Goal: Book appointment/travel/reservation

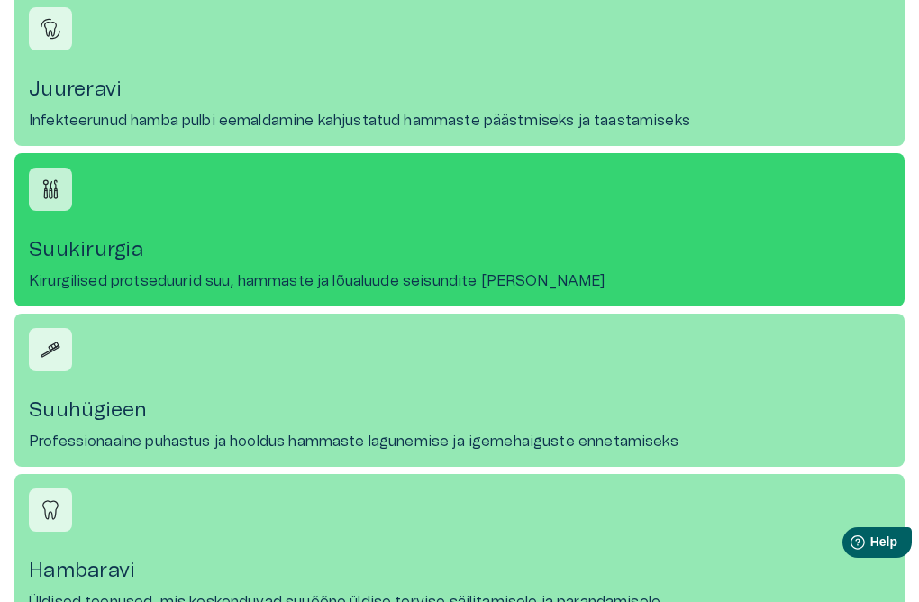
scroll to position [414, 0]
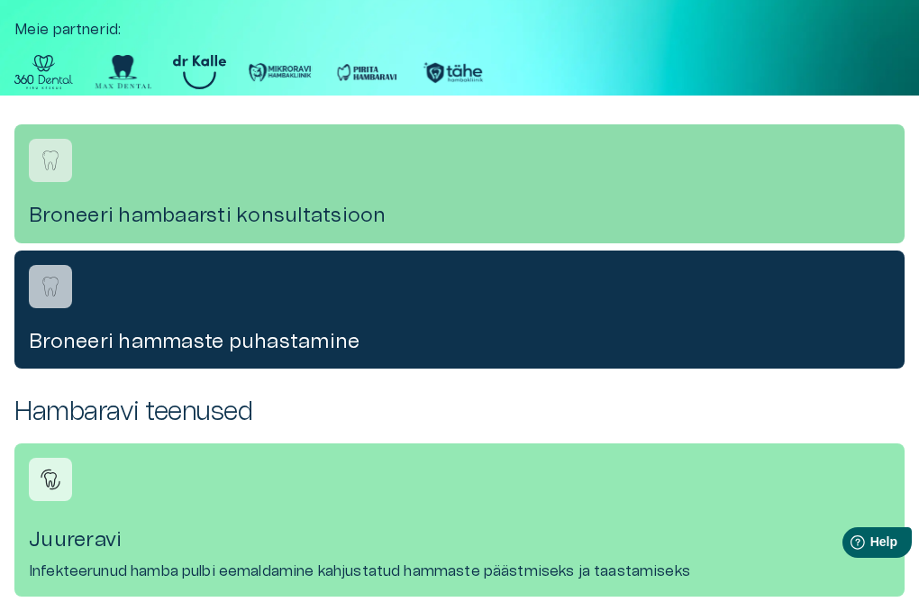
click at [195, 201] on div "Broneeri hambaarsti konsultatsioon" at bounding box center [459, 183] width 891 height 118
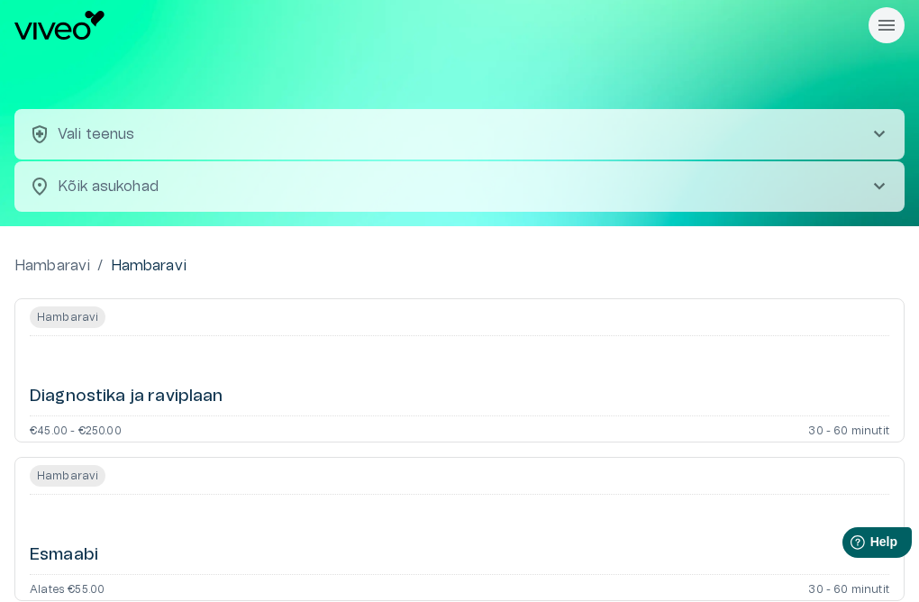
click at [879, 129] on span "chevron_right" at bounding box center [880, 134] width 22 height 22
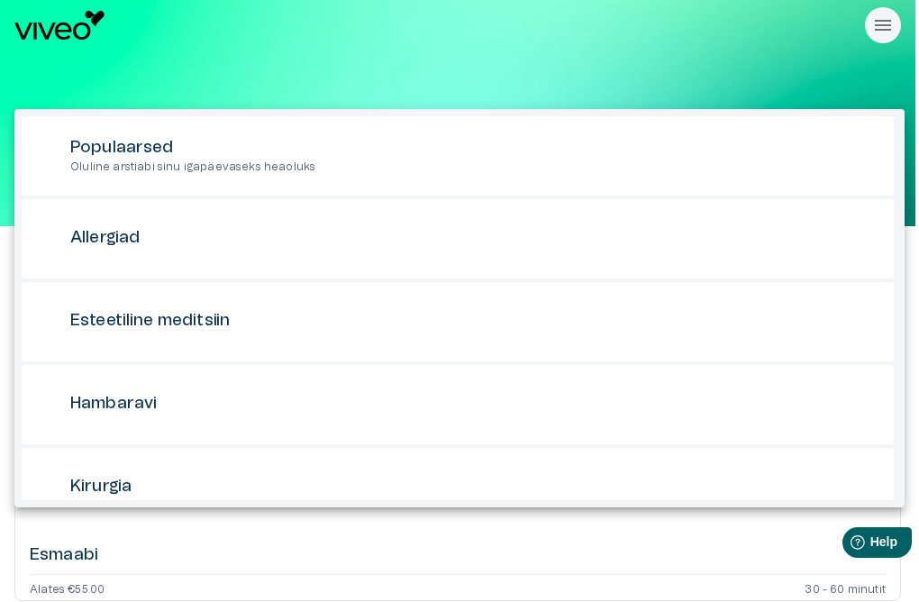
scroll to position [50, 0]
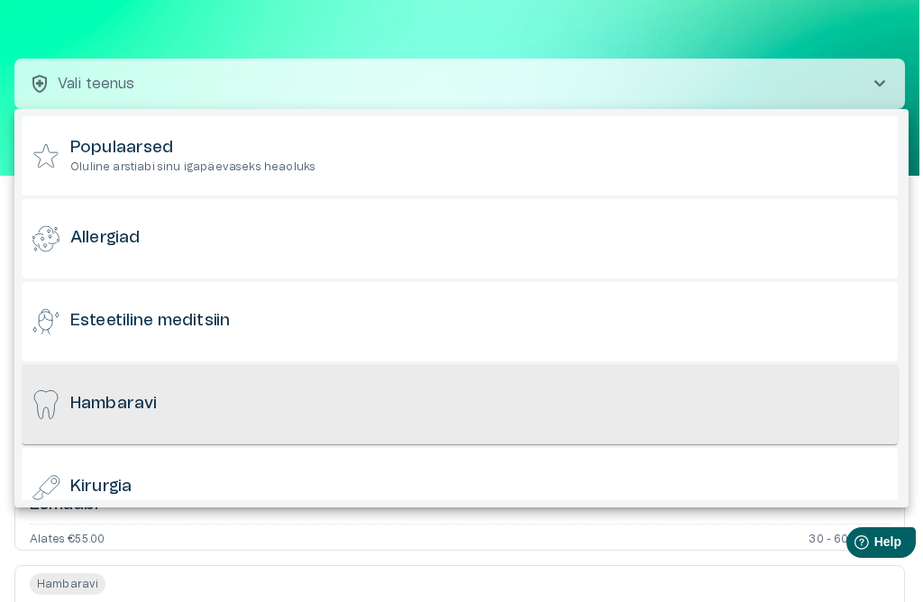
click at [133, 401] on h6 "Hambaravi" at bounding box center [113, 404] width 87 height 23
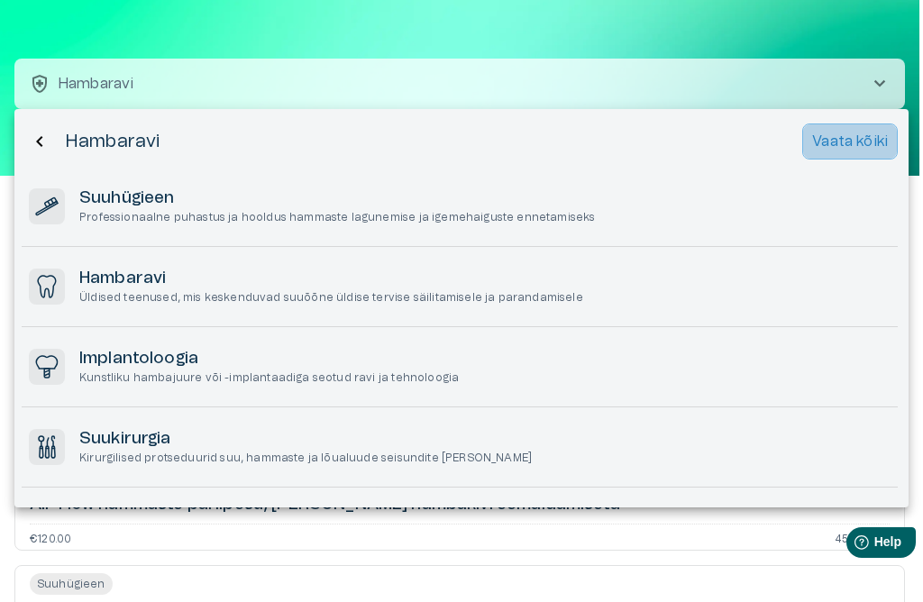
click at [854, 132] on p "Vaata kõiki" at bounding box center [850, 142] width 76 height 22
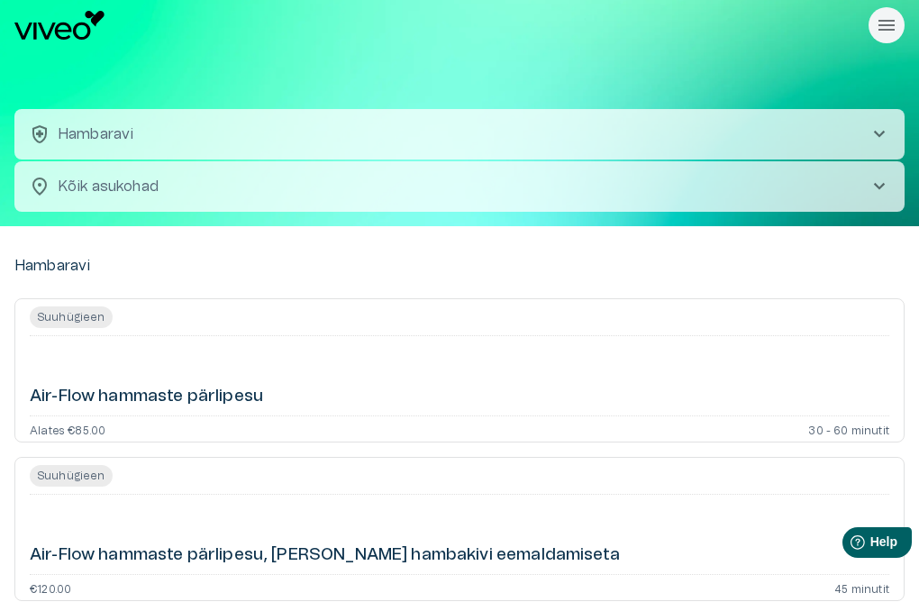
click at [108, 130] on p "Hambaravi" at bounding box center [96, 134] width 76 height 22
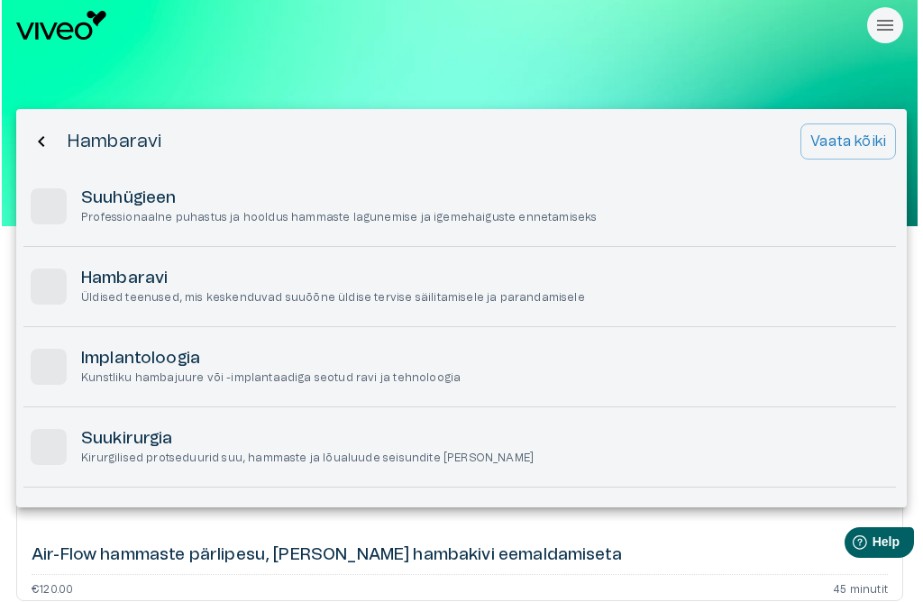
scroll to position [50, 0]
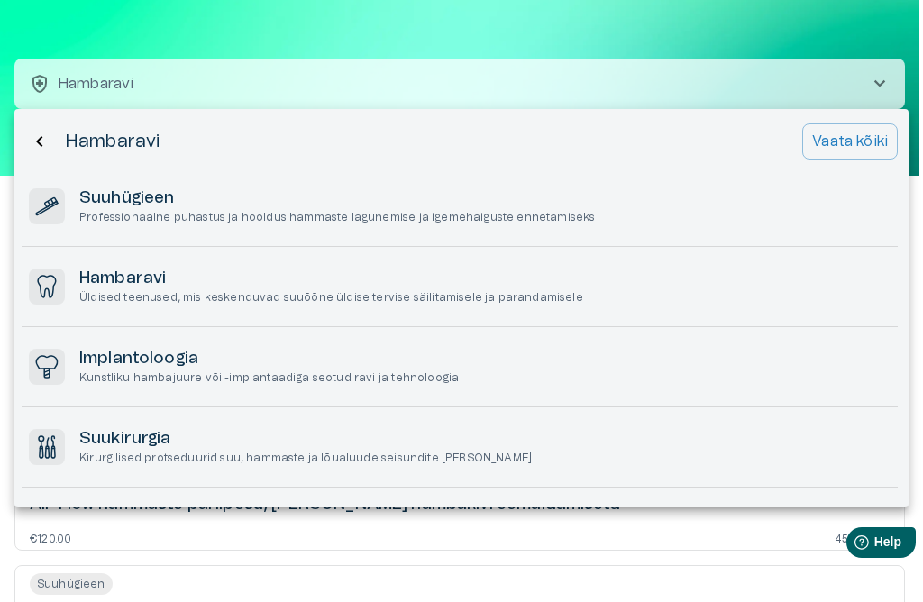
drag, startPoint x: 869, startPoint y: 82, endPoint x: 887, endPoint y: 84, distance: 18.1
click at [872, 82] on div at bounding box center [461, 301] width 923 height 602
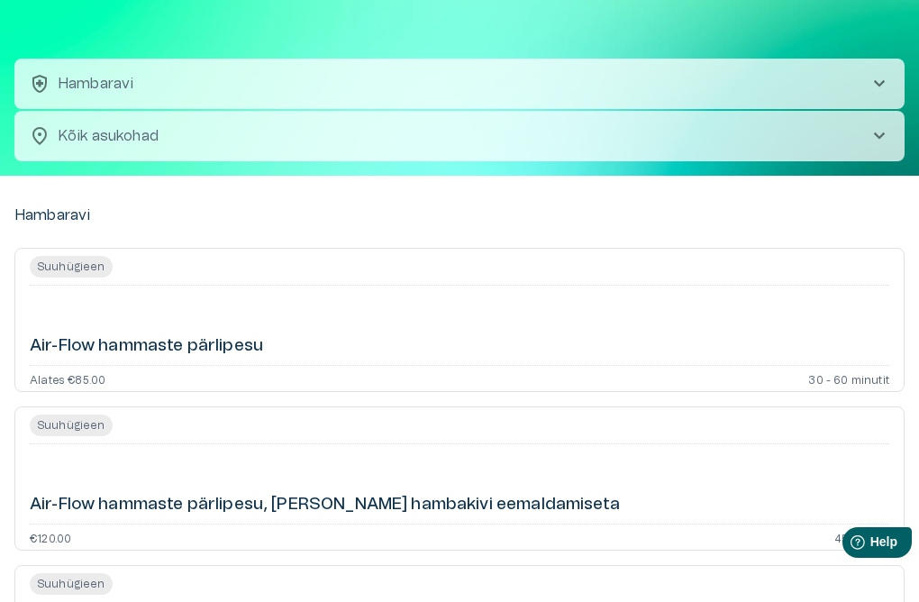
click at [880, 136] on span "chevron_right" at bounding box center [880, 136] width 22 height 22
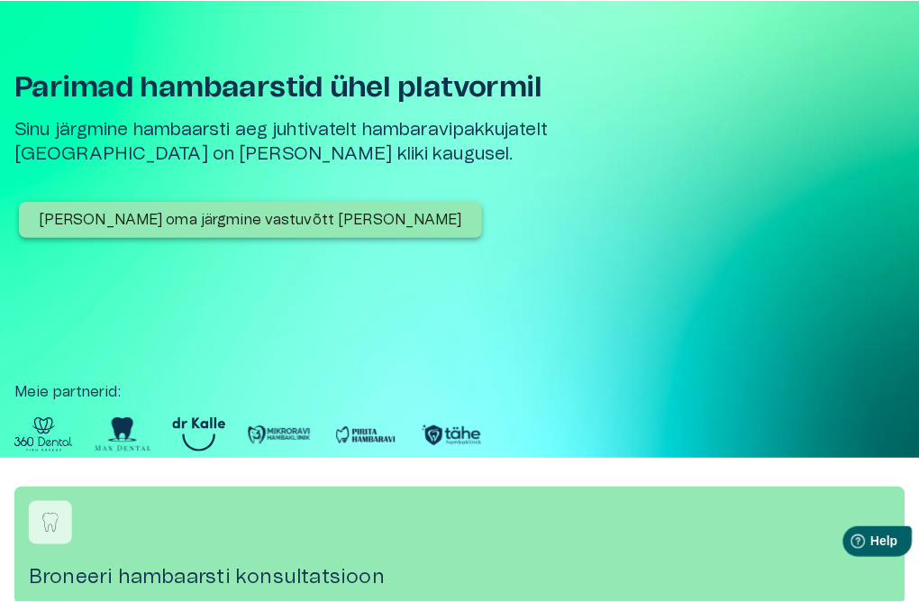
scroll to position [414, 0]
